Goal: Task Accomplishment & Management: Use online tool/utility

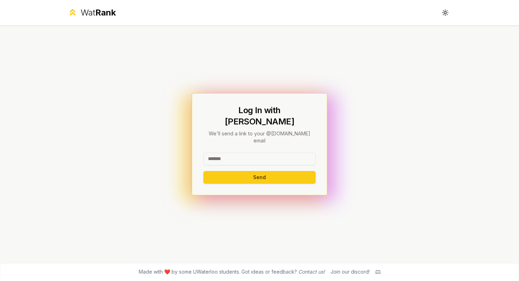
click at [224, 153] on input at bounding box center [259, 159] width 112 height 13
type input "********"
click at [221, 171] on button "Send" at bounding box center [259, 177] width 112 height 13
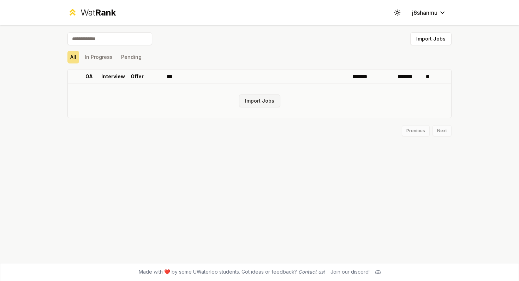
click at [257, 99] on button "Import Jobs" at bounding box center [259, 101] width 41 height 13
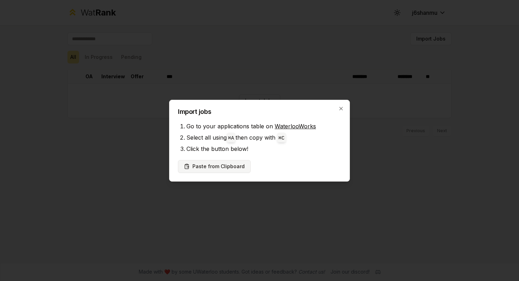
click at [233, 168] on button "Paste from Clipboard" at bounding box center [214, 166] width 73 height 13
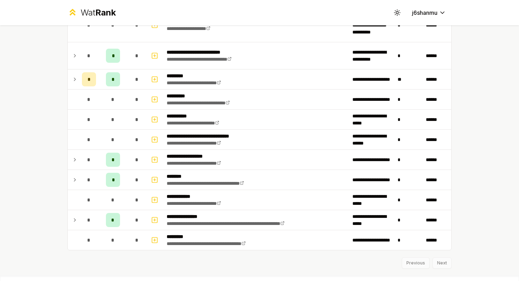
scroll to position [772, 0]
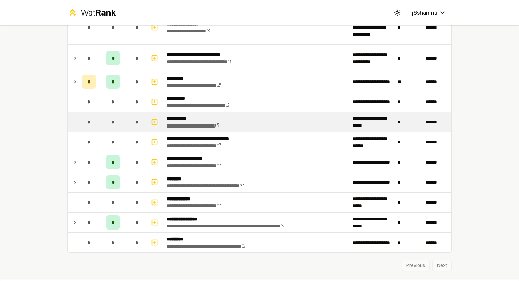
click at [189, 127] on link "**********" at bounding box center [192, 125] width 53 height 5
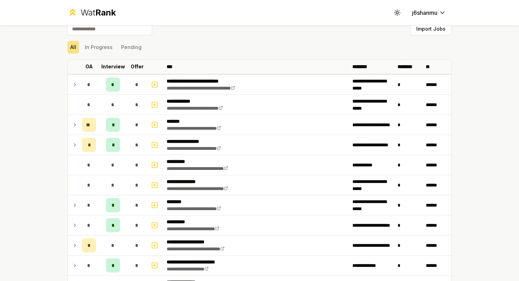
scroll to position [0, 0]
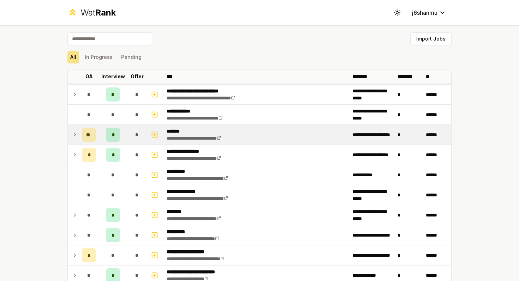
click at [72, 135] on icon at bounding box center [75, 135] width 6 height 8
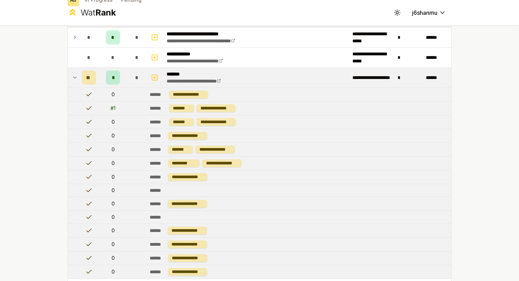
scroll to position [55, 0]
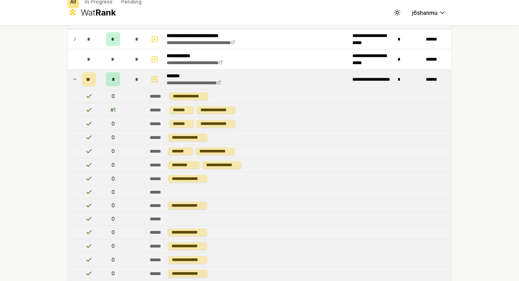
click at [72, 80] on icon at bounding box center [75, 79] width 6 height 8
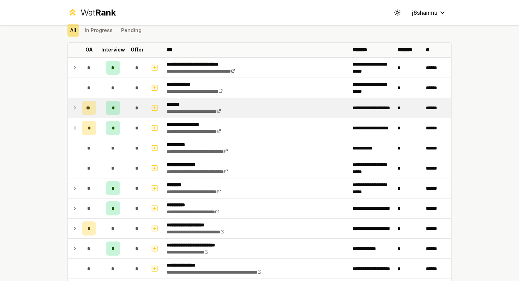
scroll to position [0, 0]
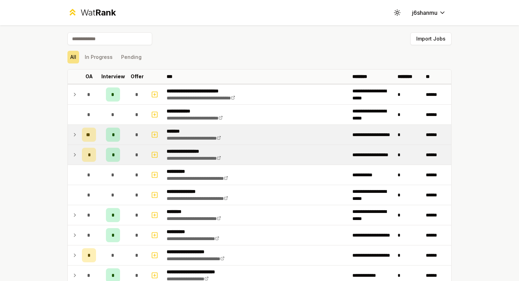
click at [72, 157] on icon at bounding box center [75, 155] width 6 height 8
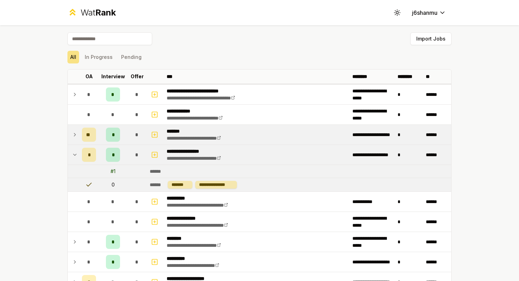
click at [72, 157] on icon at bounding box center [75, 155] width 6 height 8
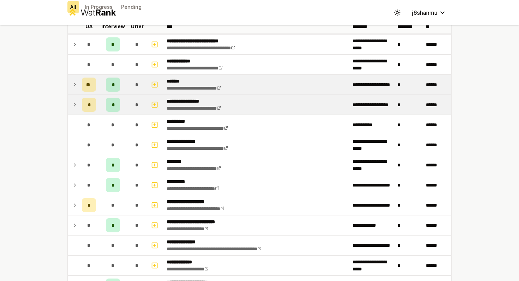
scroll to position [57, 0]
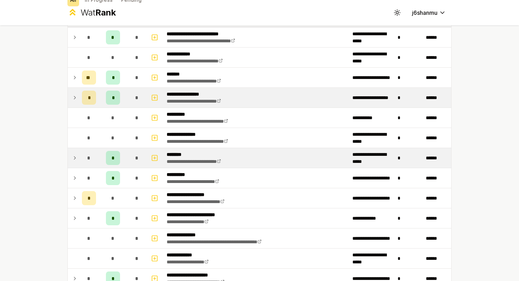
click at [72, 159] on icon at bounding box center [75, 158] width 6 height 8
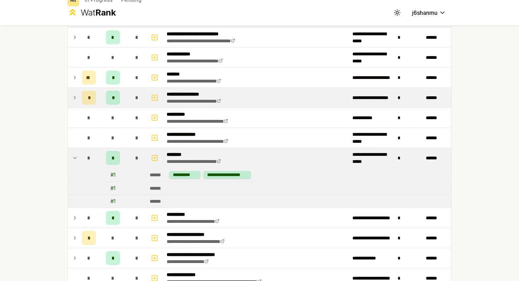
click at [72, 159] on icon at bounding box center [75, 158] width 6 height 8
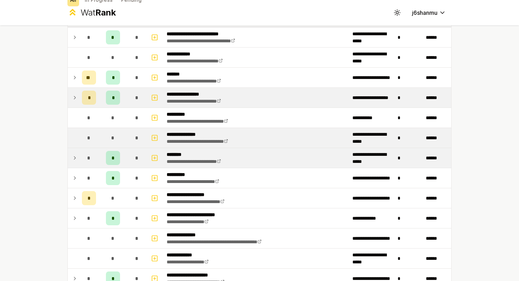
scroll to position [81, 0]
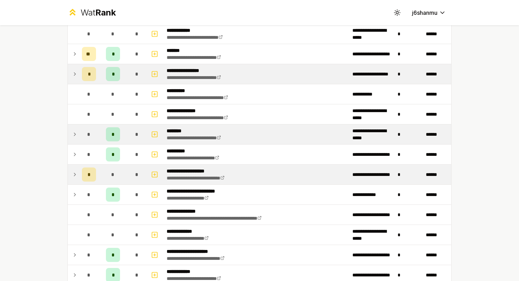
click at [179, 171] on p "**********" at bounding box center [205, 171] width 79 height 7
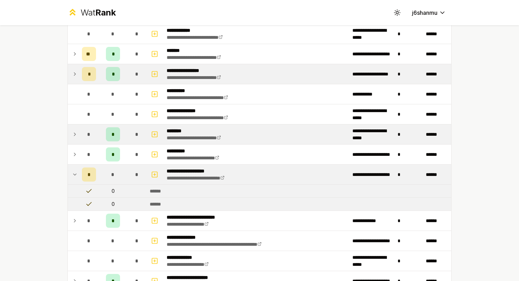
click at [185, 167] on td "**********" at bounding box center [257, 175] width 186 height 20
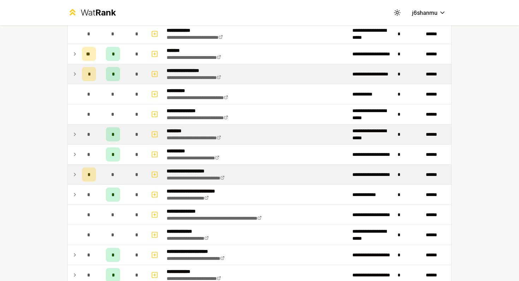
click at [185, 168] on p "**********" at bounding box center [205, 171] width 79 height 7
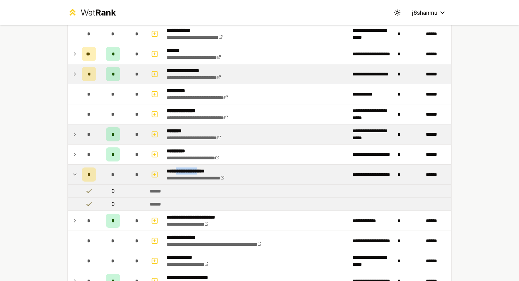
click at [185, 168] on p "**********" at bounding box center [205, 171] width 79 height 7
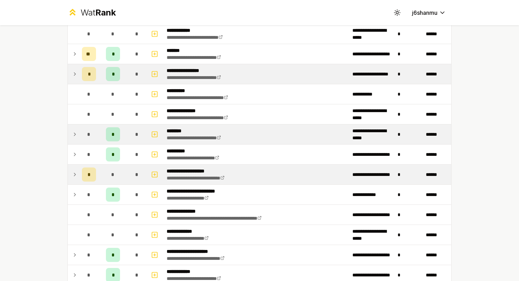
click at [239, 173] on p "**********" at bounding box center [205, 171] width 79 height 7
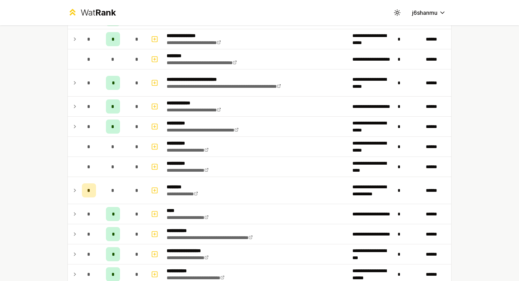
scroll to position [389, 0]
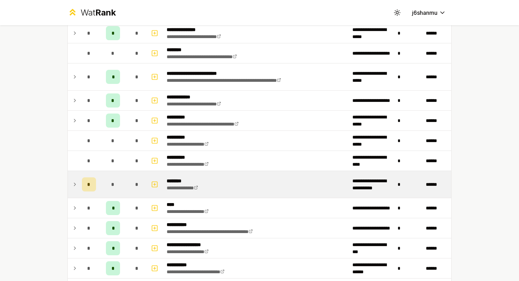
click at [73, 186] on icon at bounding box center [75, 184] width 6 height 8
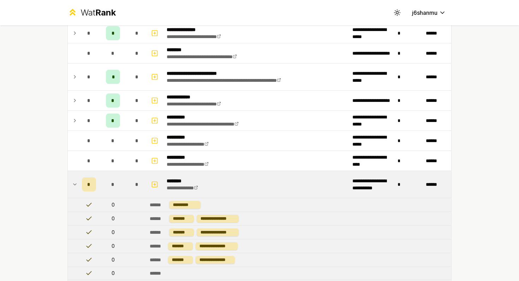
click at [72, 186] on icon at bounding box center [75, 184] width 6 height 8
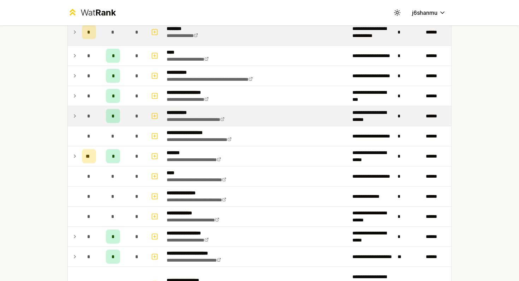
scroll to position [551, 0]
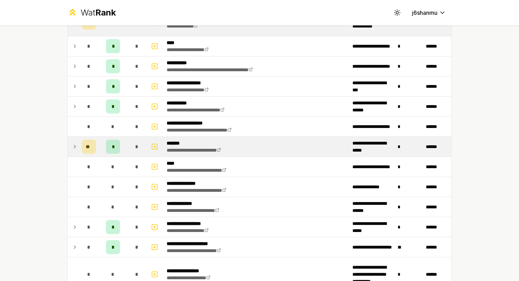
click at [72, 147] on icon at bounding box center [75, 147] width 6 height 8
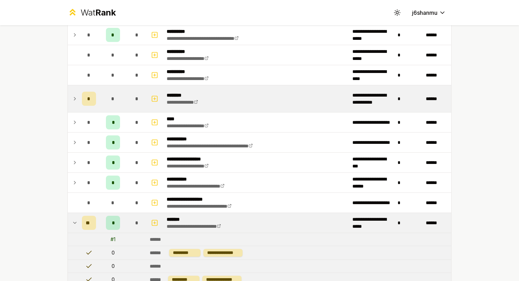
scroll to position [475, 0]
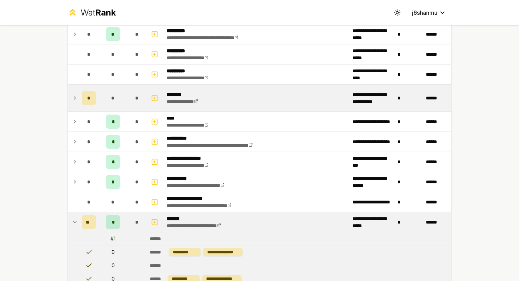
click at [68, 221] on td at bounding box center [73, 222] width 11 height 20
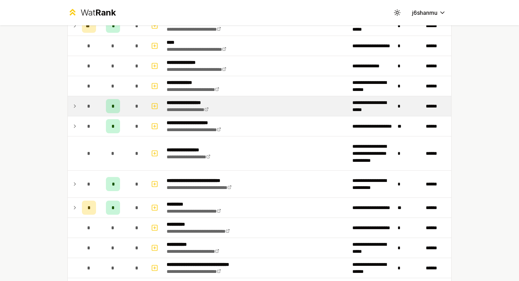
scroll to position [632, 0]
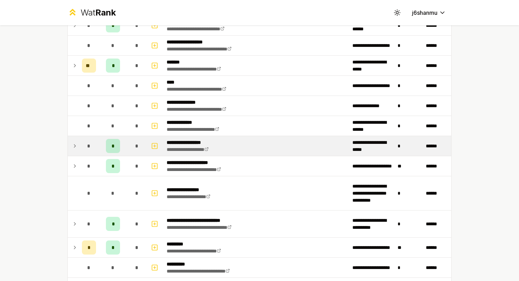
click at [73, 149] on icon at bounding box center [75, 146] width 6 height 8
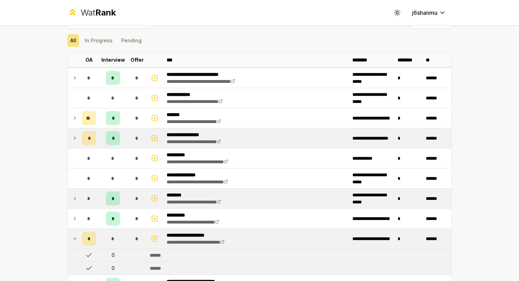
scroll to position [0, 0]
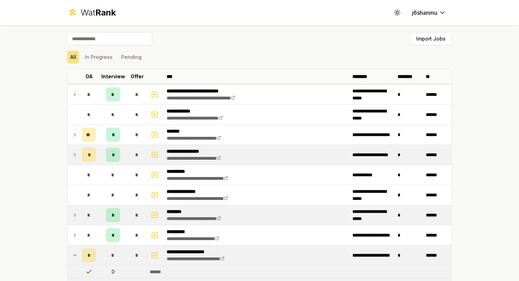
click at [95, 50] on div "All In Progress Pending" at bounding box center [259, 57] width 384 height 18
click at [95, 53] on button "In Progress" at bounding box center [99, 57] width 34 height 13
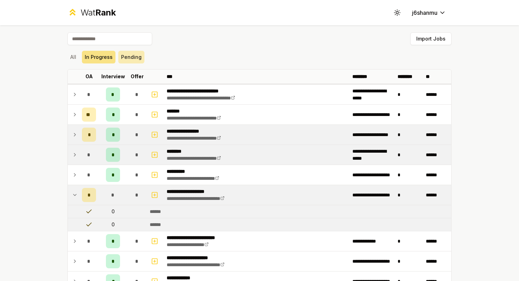
click at [125, 56] on button "Pending" at bounding box center [131, 57] width 26 height 13
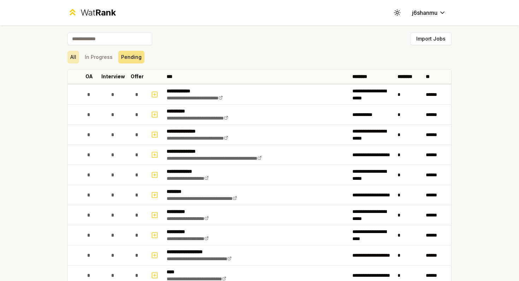
click at [75, 58] on button "All" at bounding box center [73, 57] width 12 height 13
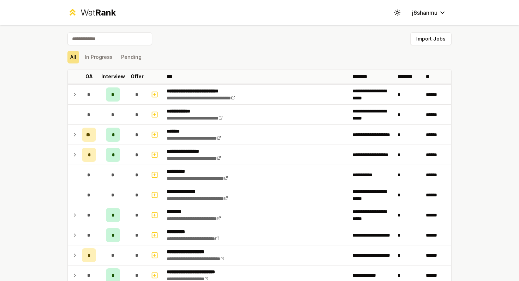
click at [94, 38] on input at bounding box center [109, 38] width 85 height 13
click at [101, 35] on input at bounding box center [109, 38] width 85 height 13
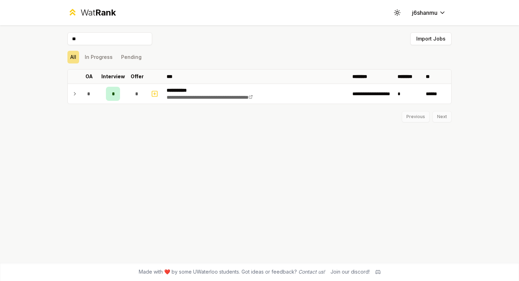
type input "*"
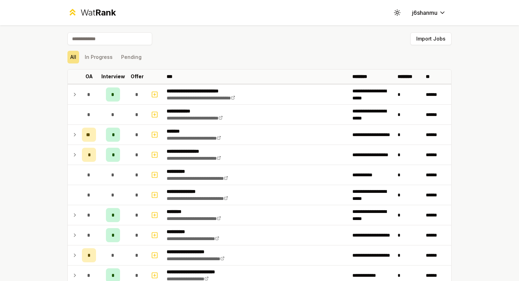
click at [26, 117] on div "**********" at bounding box center [259, 140] width 519 height 281
click at [433, 39] on button "Import Jobs" at bounding box center [430, 38] width 41 height 13
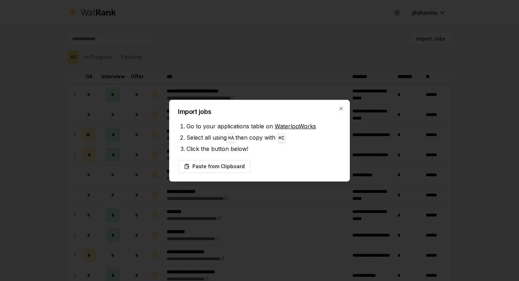
click at [337, 108] on div "Import jobs Go to your applications table on WaterlooWorks Select all using ⌘ A…" at bounding box center [259, 141] width 181 height 82
click at [345, 107] on div "Import jobs Go to your applications table on WaterlooWorks Select all using ⌘ A…" at bounding box center [259, 141] width 181 height 82
click at [339, 110] on icon "button" at bounding box center [340, 108] width 3 height 3
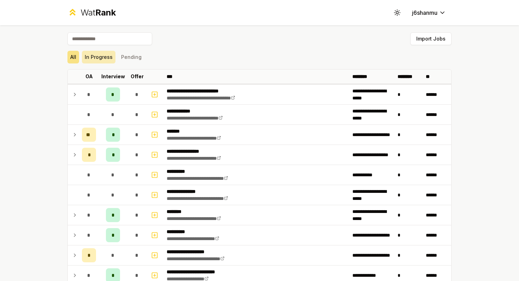
click at [105, 58] on button "In Progress" at bounding box center [99, 57] width 34 height 13
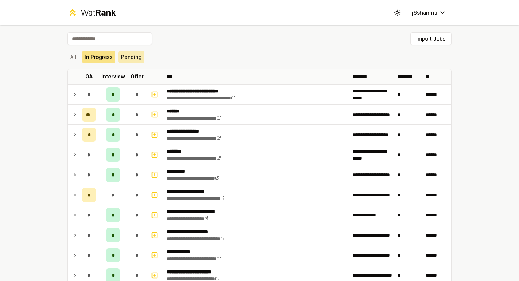
click at [128, 60] on button "Pending" at bounding box center [131, 57] width 26 height 13
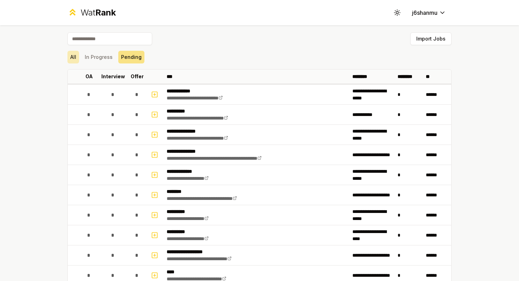
click at [68, 57] on button "All" at bounding box center [73, 57] width 12 height 13
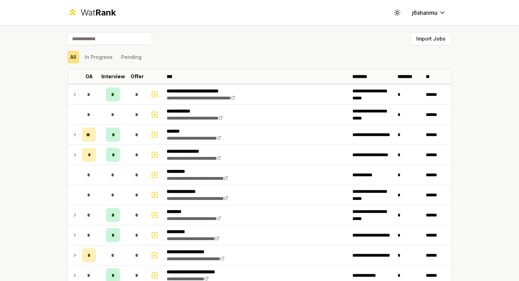
click at [93, 6] on div "Wat Rank Toggle theme j6shanmu" at bounding box center [259, 12] width 406 height 25
click at [95, 10] on span "Rank" at bounding box center [105, 12] width 20 height 10
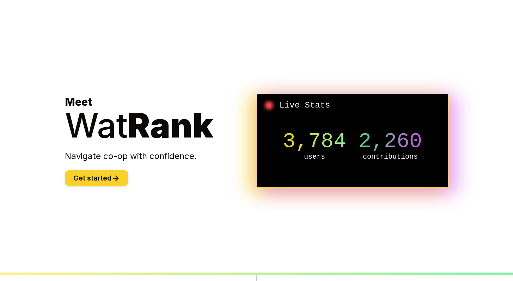
click at [103, 184] on button "Get started" at bounding box center [96, 178] width 63 height 16
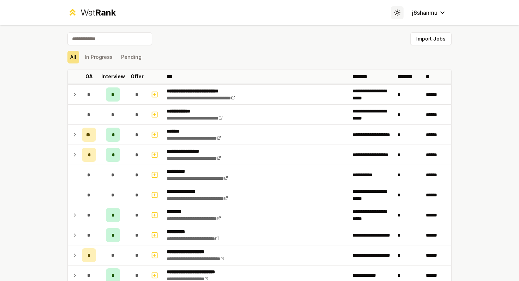
click at [393, 16] on icon at bounding box center [396, 12] width 7 height 7
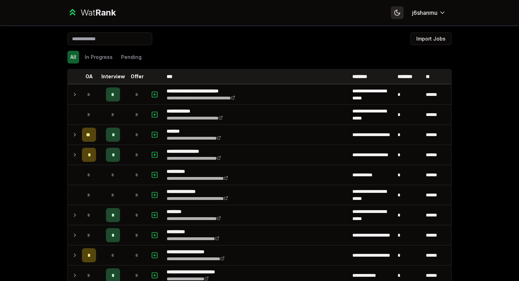
click at [393, 16] on icon at bounding box center [396, 12] width 7 height 7
